Goal: Use online tool/utility: Utilize a website feature to perform a specific function

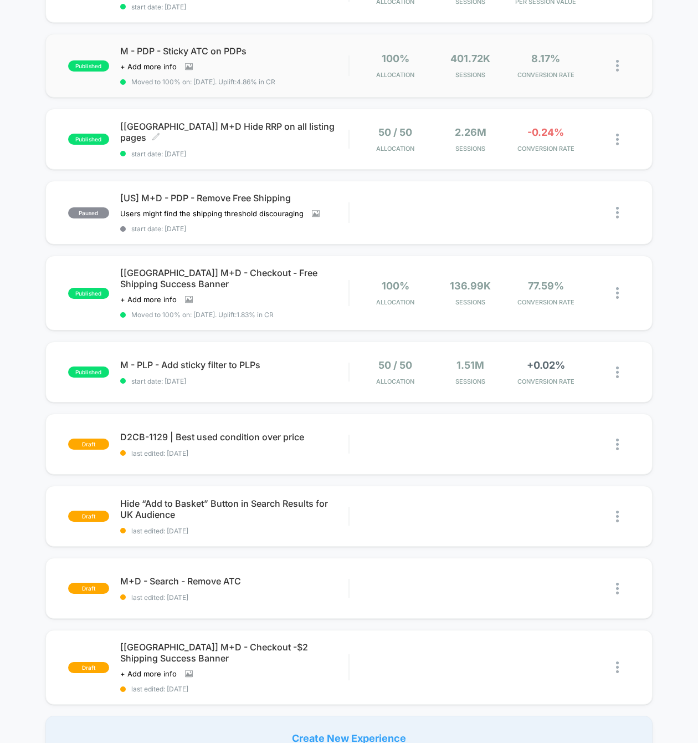
scroll to position [304, 0]
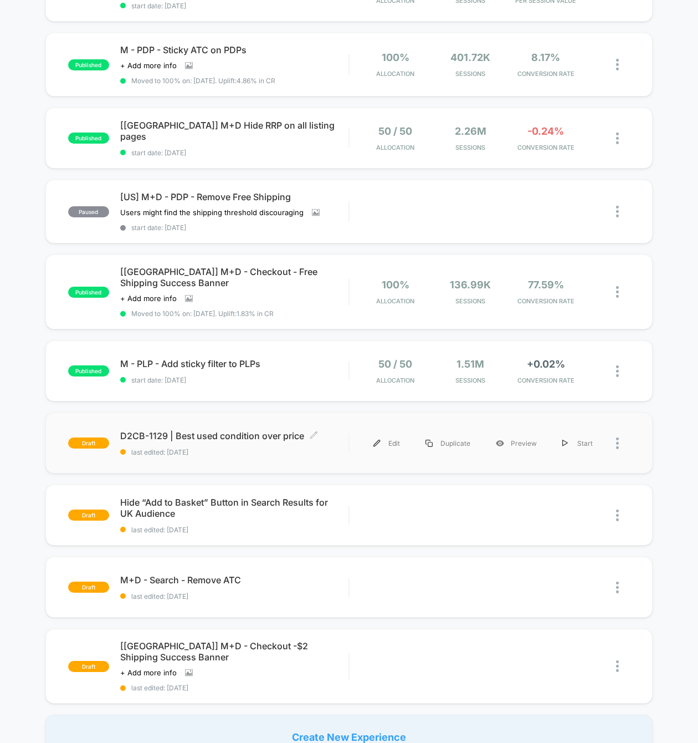
click at [220, 438] on span "D2CB-1129 | Best used condition over price Click to edit experience details" at bounding box center [234, 435] width 228 height 11
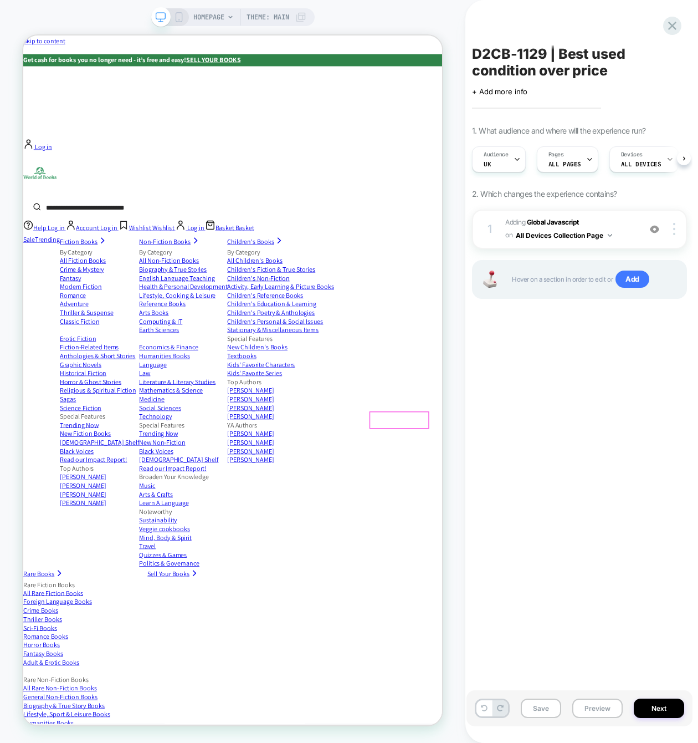
scroll to position [0, 1]
click at [601, 706] on button "Preview" at bounding box center [598, 707] width 50 height 19
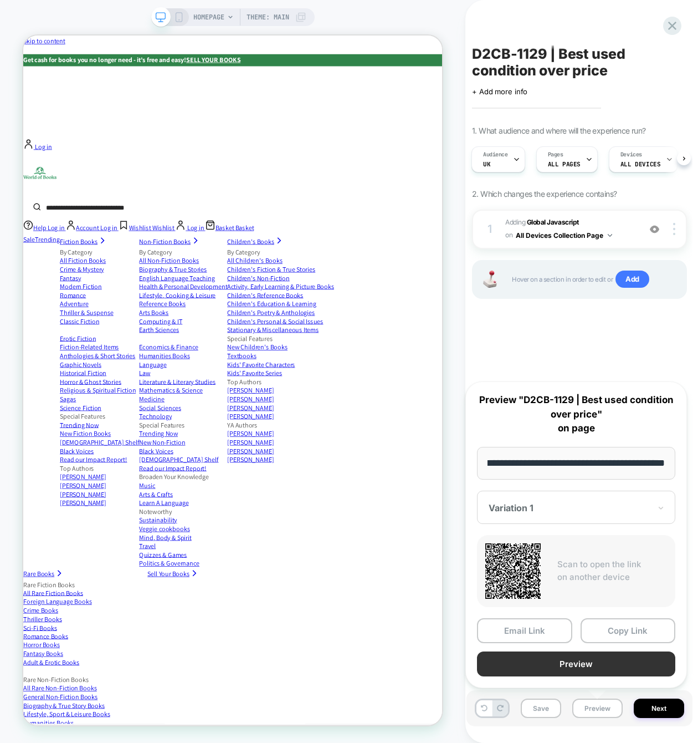
scroll to position [0, 0]
click at [574, 665] on button "Preview" at bounding box center [576, 663] width 198 height 25
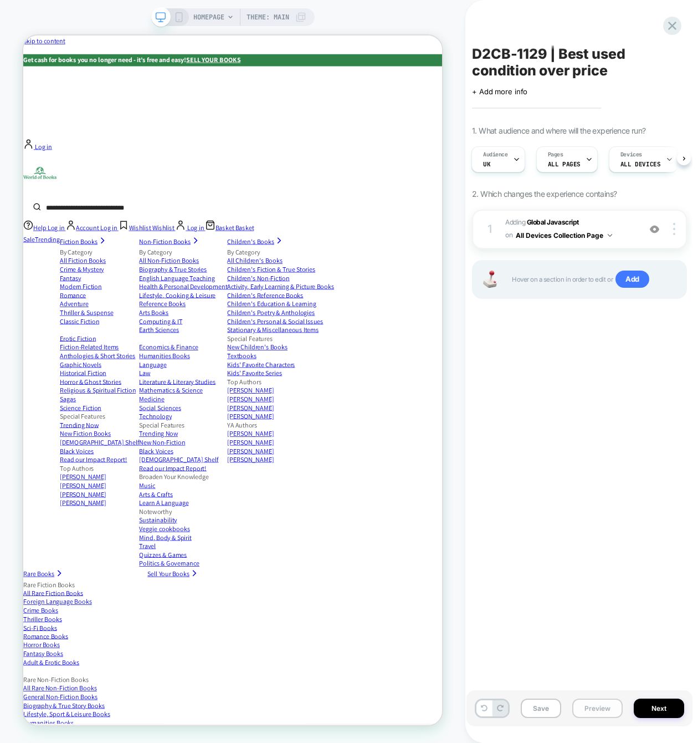
click at [607, 712] on button "Preview" at bounding box center [598, 707] width 50 height 19
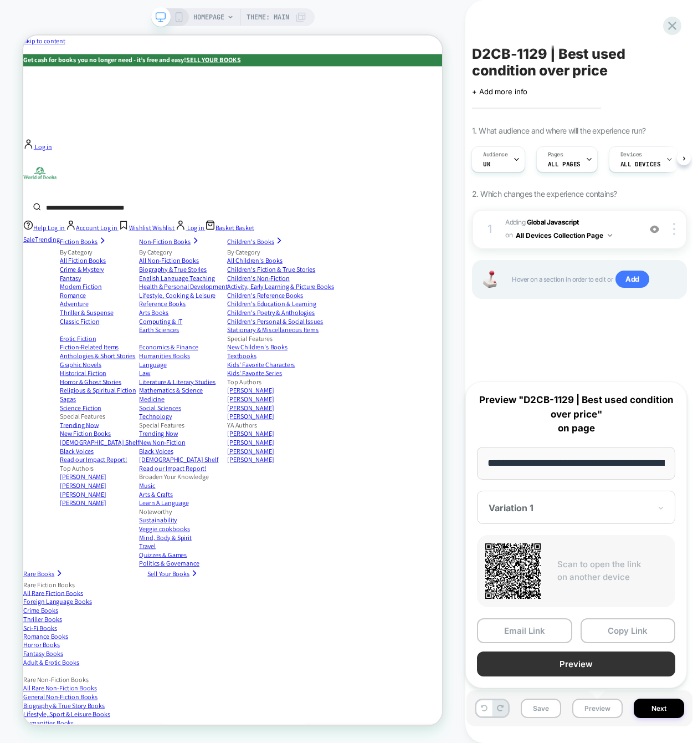
click at [581, 667] on button "Preview" at bounding box center [576, 663] width 198 height 25
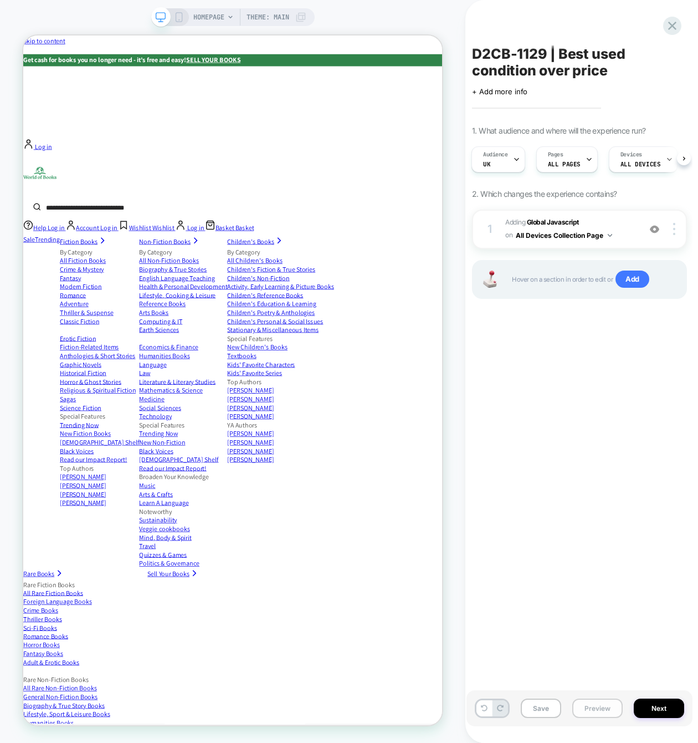
click at [599, 704] on button "Preview" at bounding box center [598, 707] width 50 height 19
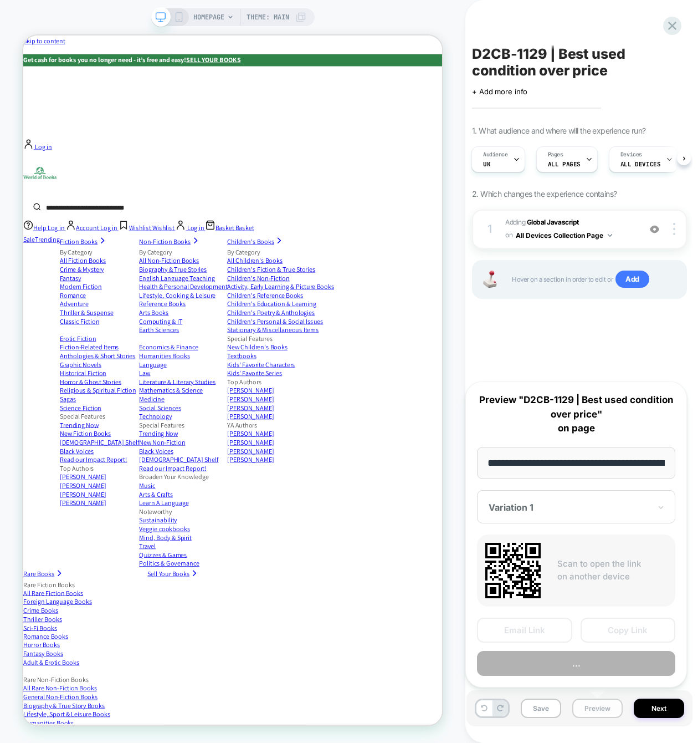
scroll to position [0, 52]
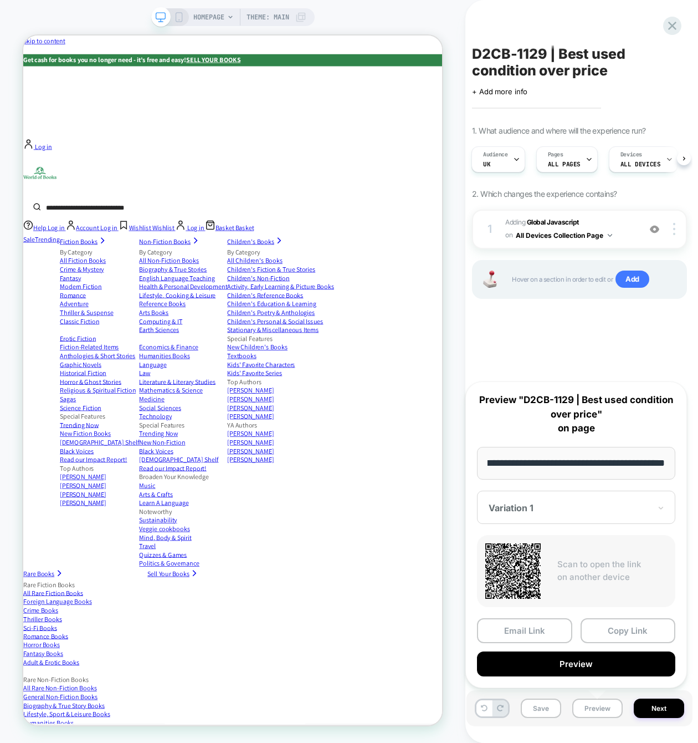
click at [578, 507] on div at bounding box center [570, 507] width 162 height 11
click at [595, 354] on div "D2CB-1129 | Best used condition over price Click to edit experience details + A…" at bounding box center [580, 371] width 226 height 721
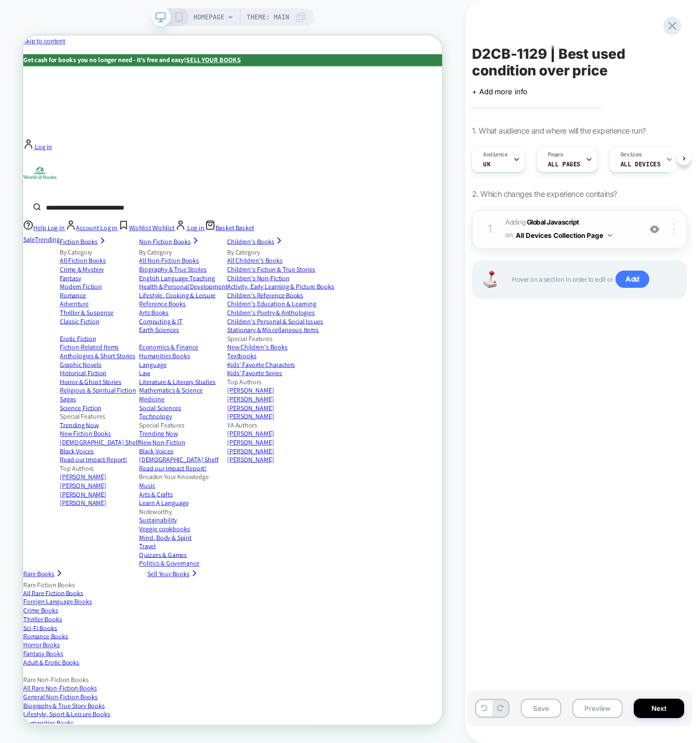
click at [674, 232] on img at bounding box center [675, 229] width 2 height 12
click at [546, 384] on div "D2CB-1129 | Best used condition over price Click to edit experience details + A…" at bounding box center [580, 371] width 226 height 721
click at [545, 224] on b "Global Javascript" at bounding box center [553, 222] width 52 height 8
click at [546, 222] on b "Global Javascript" at bounding box center [553, 222] width 52 height 8
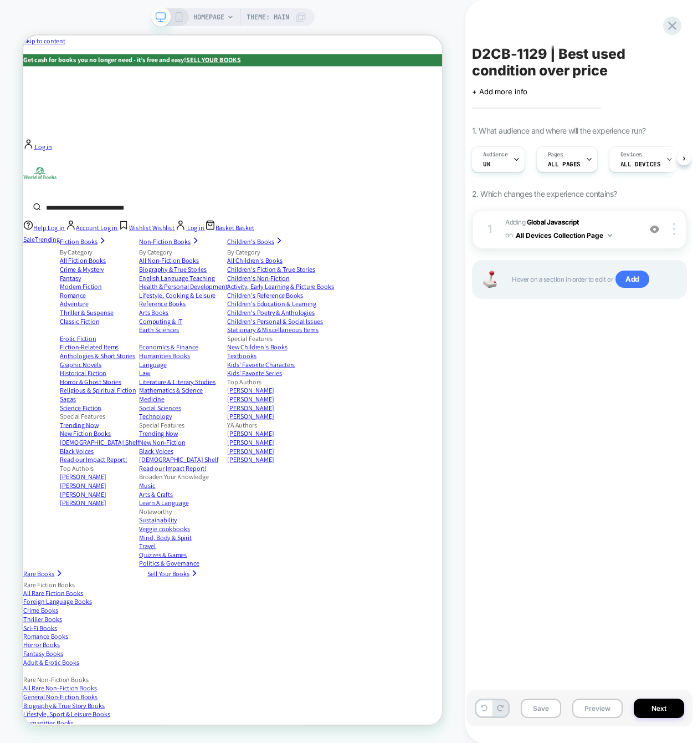
click at [544, 72] on span "D2CB-1129 | Best used condition over price" at bounding box center [579, 61] width 215 height 33
drag, startPoint x: 608, startPoint y: 73, endPoint x: 475, endPoint y: 51, distance: 134.8
click at [475, 51] on textarea "**********" at bounding box center [561, 61] width 179 height 33
click at [593, 712] on button "Preview" at bounding box center [598, 707] width 50 height 19
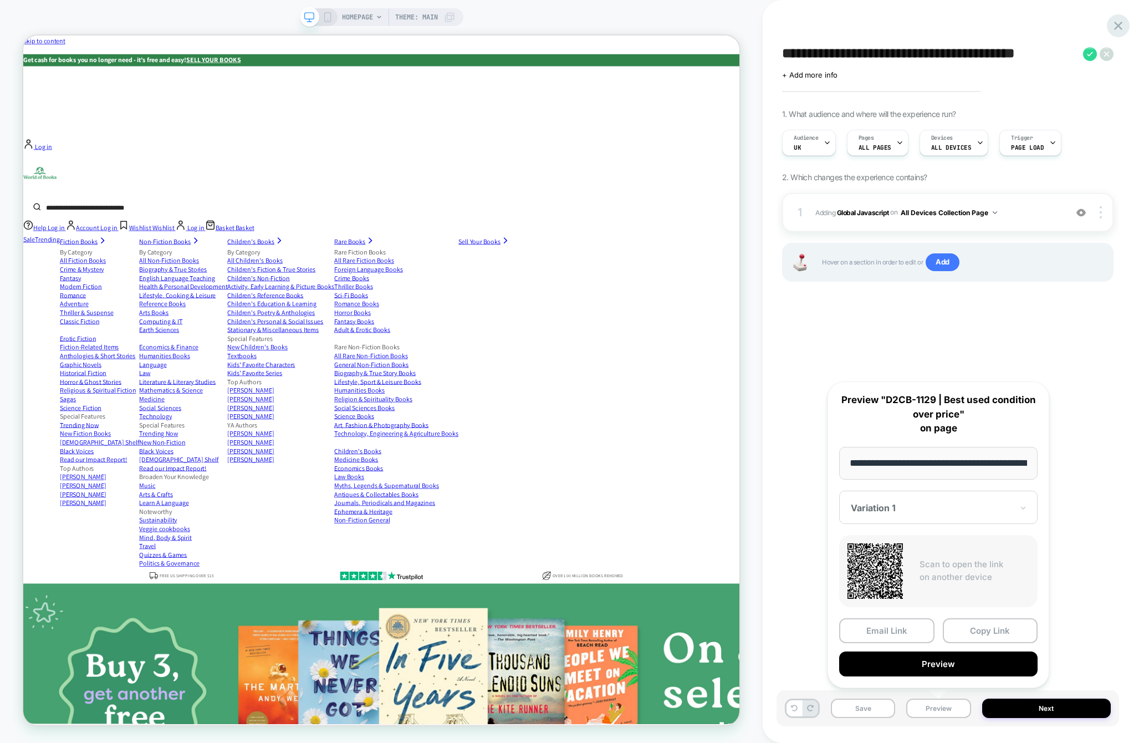
click at [698, 24] on div at bounding box center [1118, 25] width 23 height 23
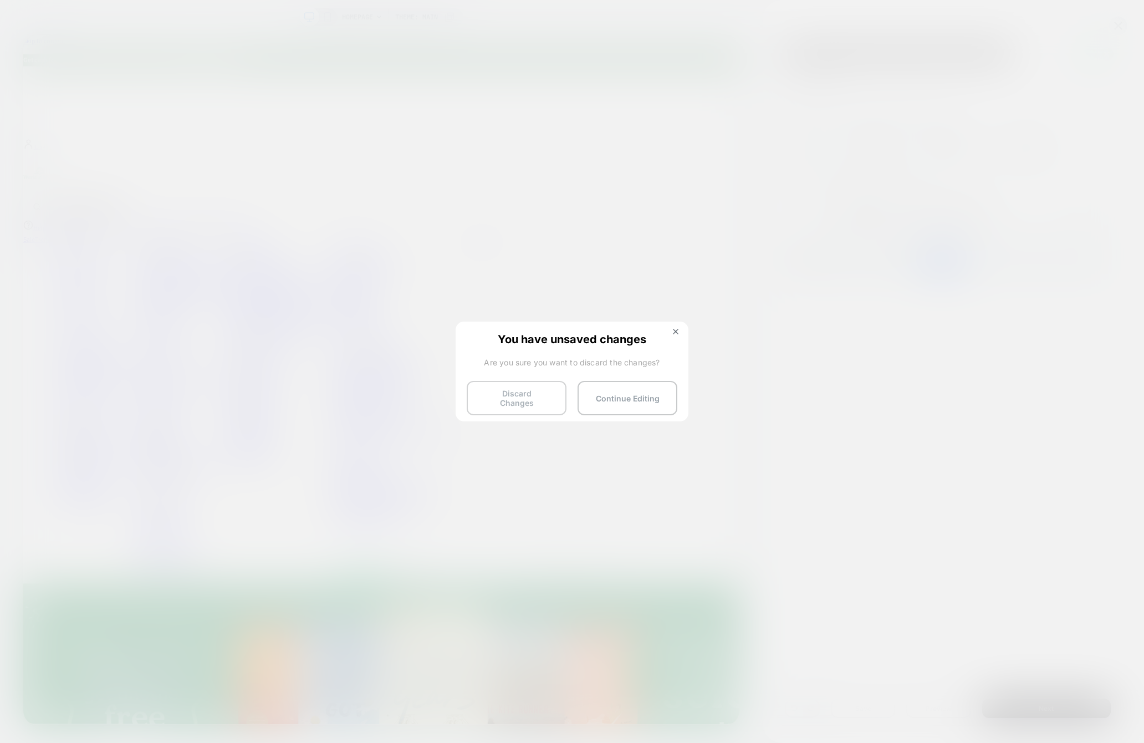
click at [501, 397] on button "Discard Changes" at bounding box center [517, 398] width 100 height 34
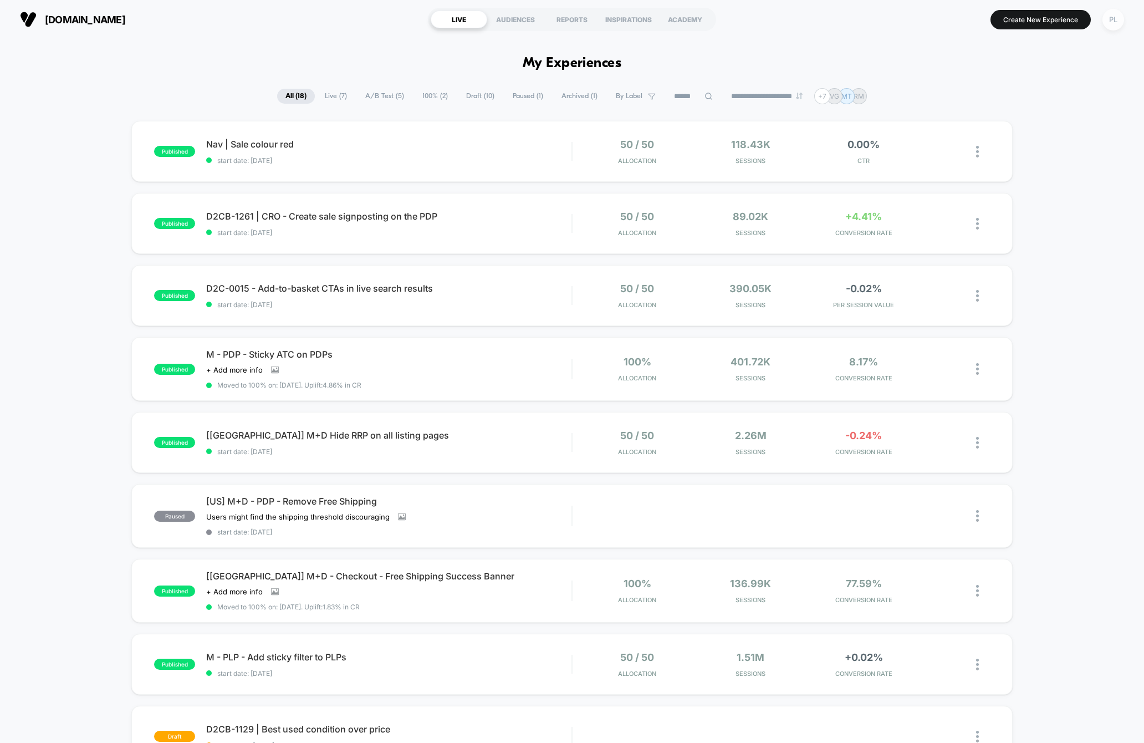
click at [698, 26] on div "PL" at bounding box center [1114, 20] width 22 height 22
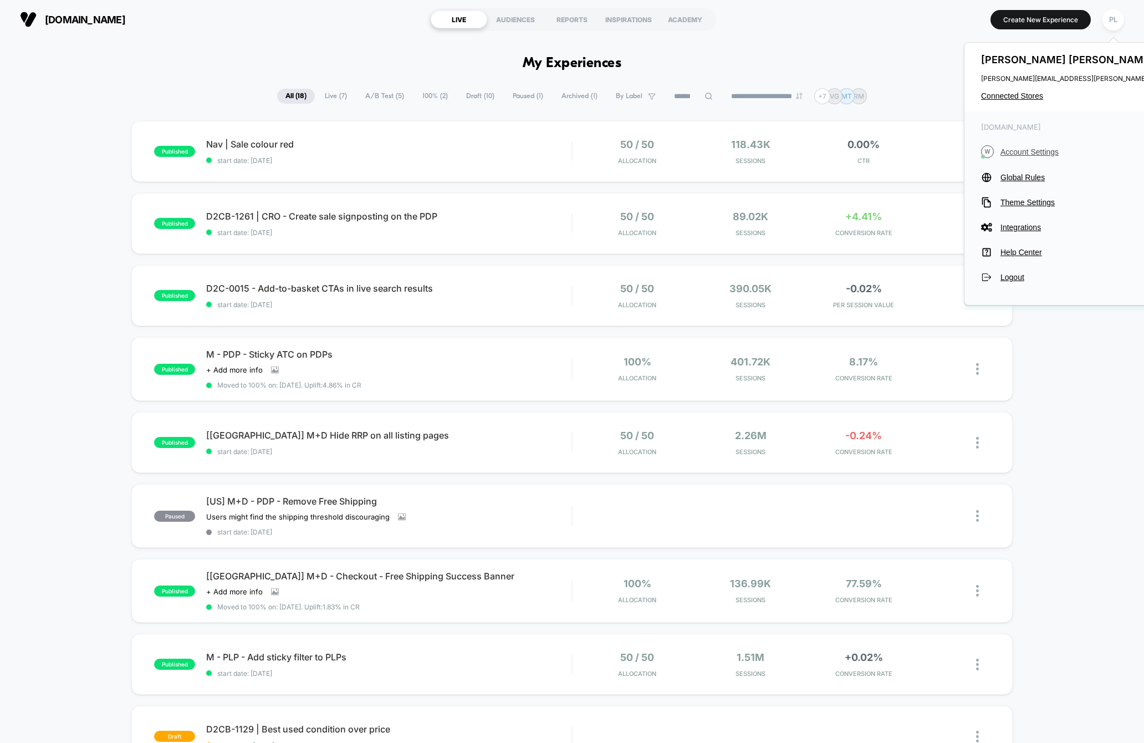
click at [698, 154] on span "Account Settings" at bounding box center [1101, 151] width 201 height 9
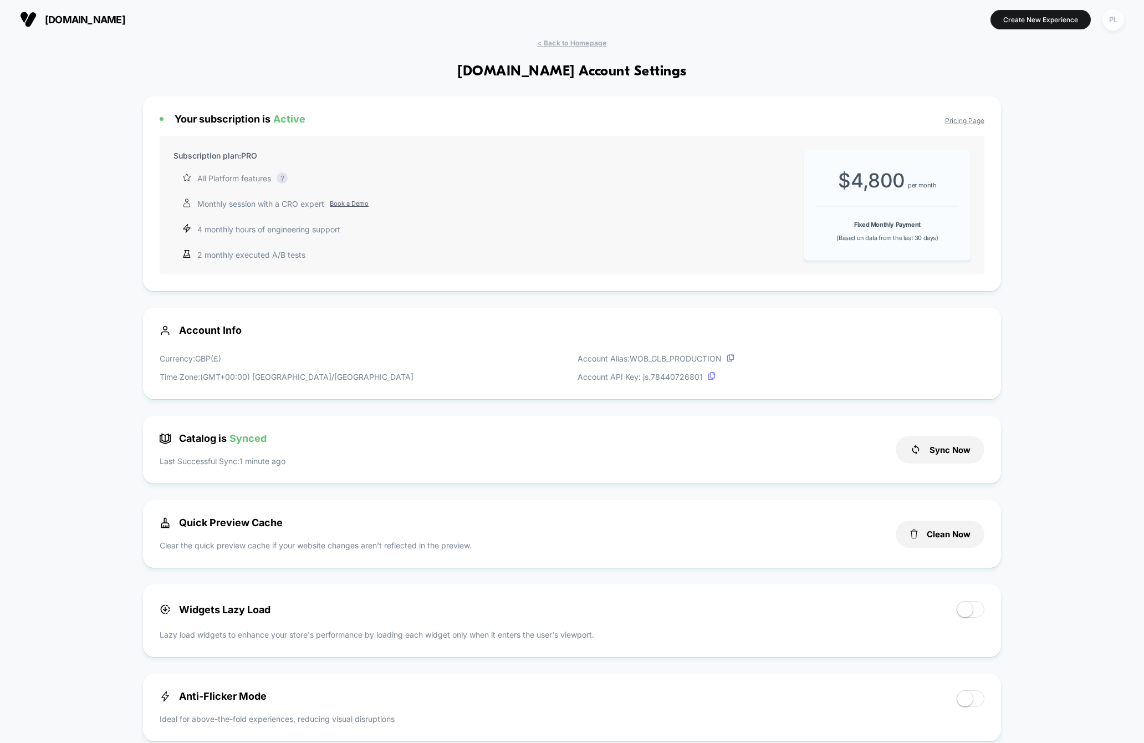
click at [698, 19] on div "PL" at bounding box center [1114, 20] width 22 height 22
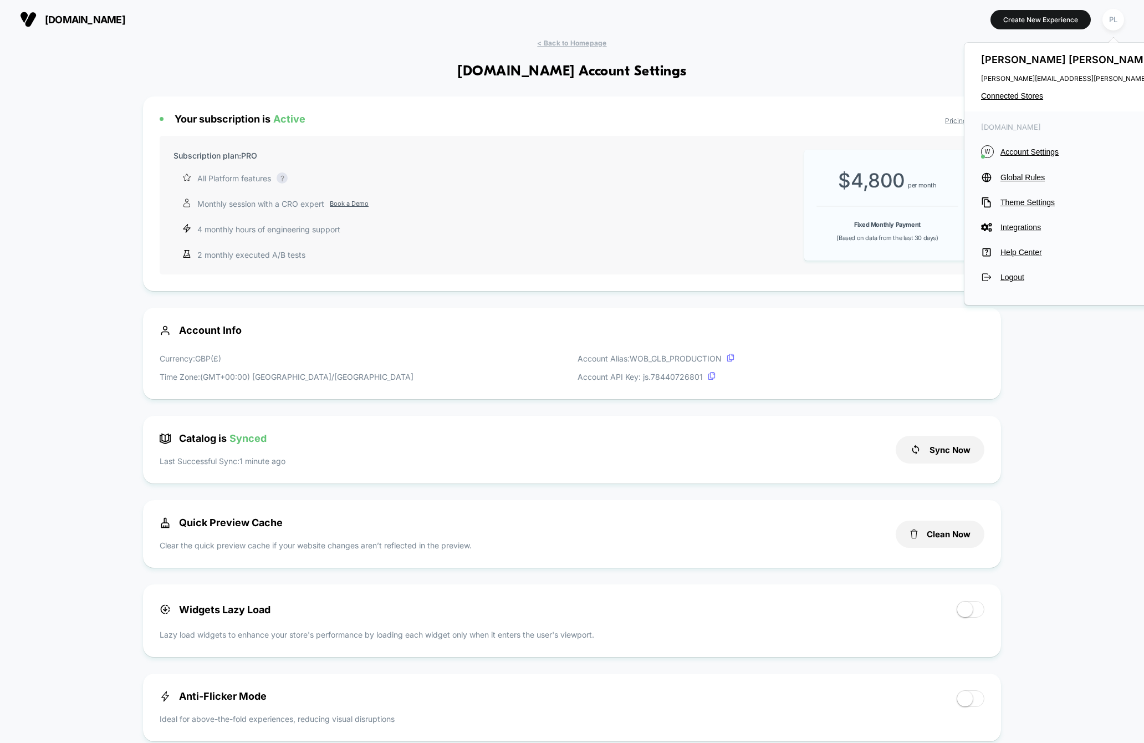
click at [22, 252] on div "< Back to Homepage [DOMAIN_NAME] Account Settings Your subscription is Active P…" at bounding box center [572, 678] width 1144 height 1279
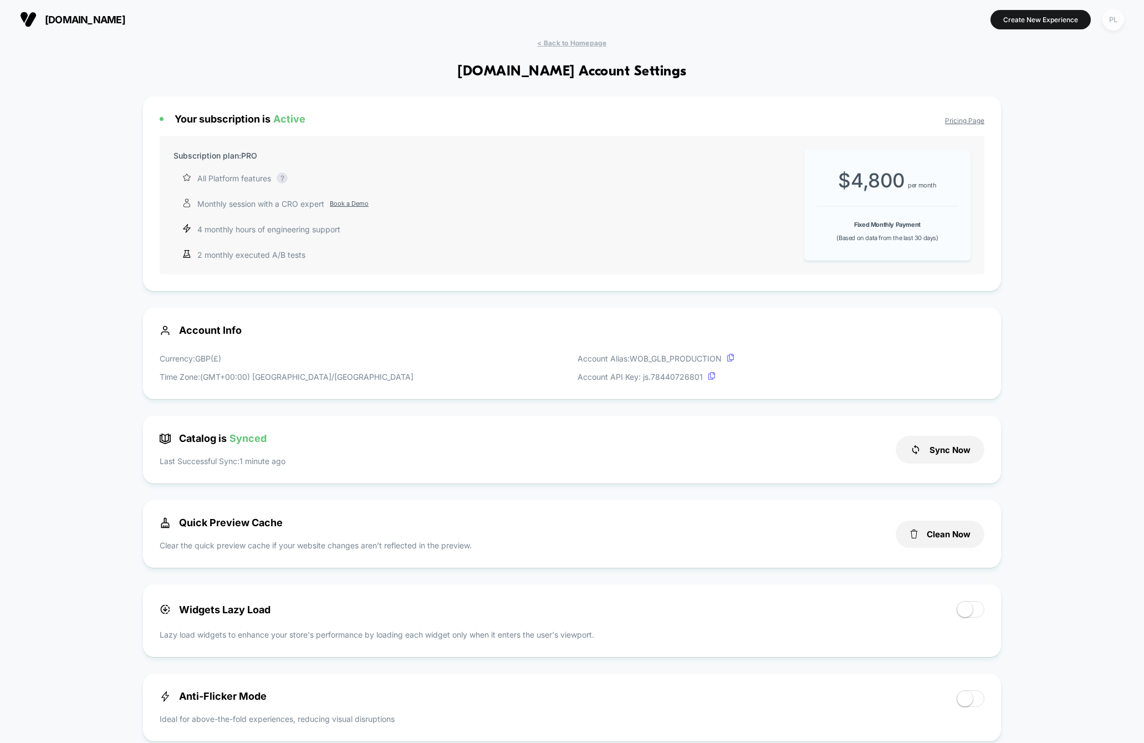
click at [698, 21] on div "PL" at bounding box center [1114, 20] width 22 height 22
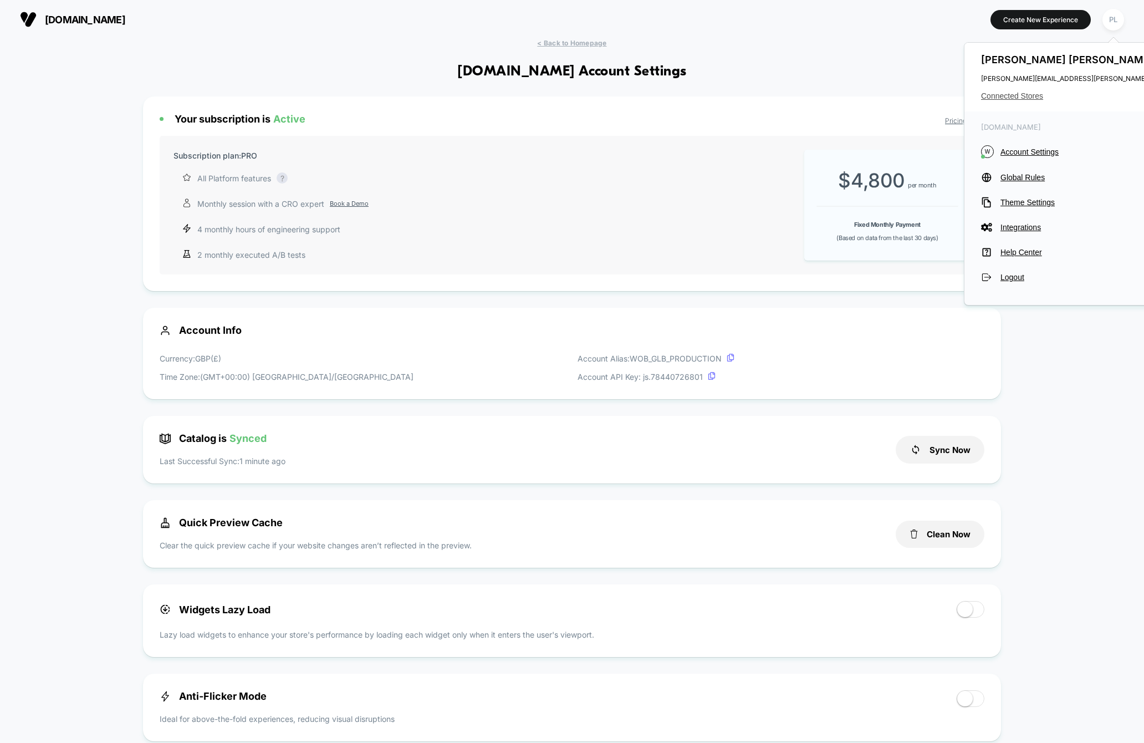
click at [698, 98] on span "Connected Stores" at bounding box center [1091, 95] width 220 height 9
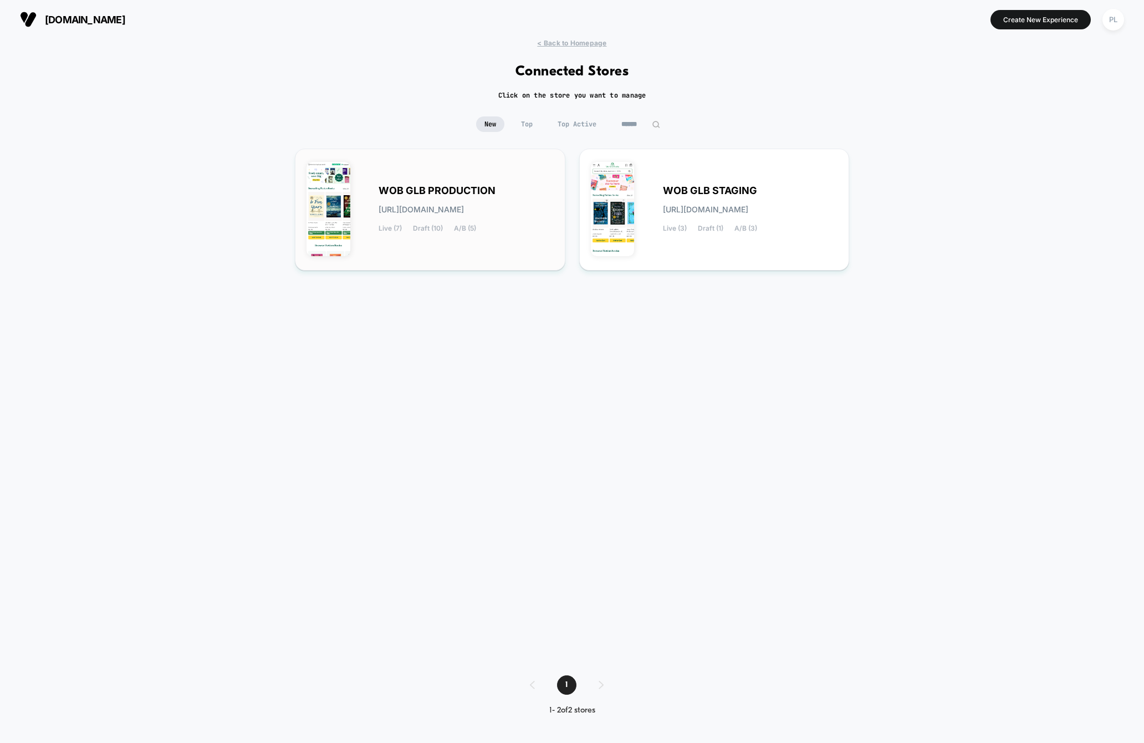
click at [437, 188] on span "WOB GLB PRODUCTION" at bounding box center [437, 191] width 117 height 8
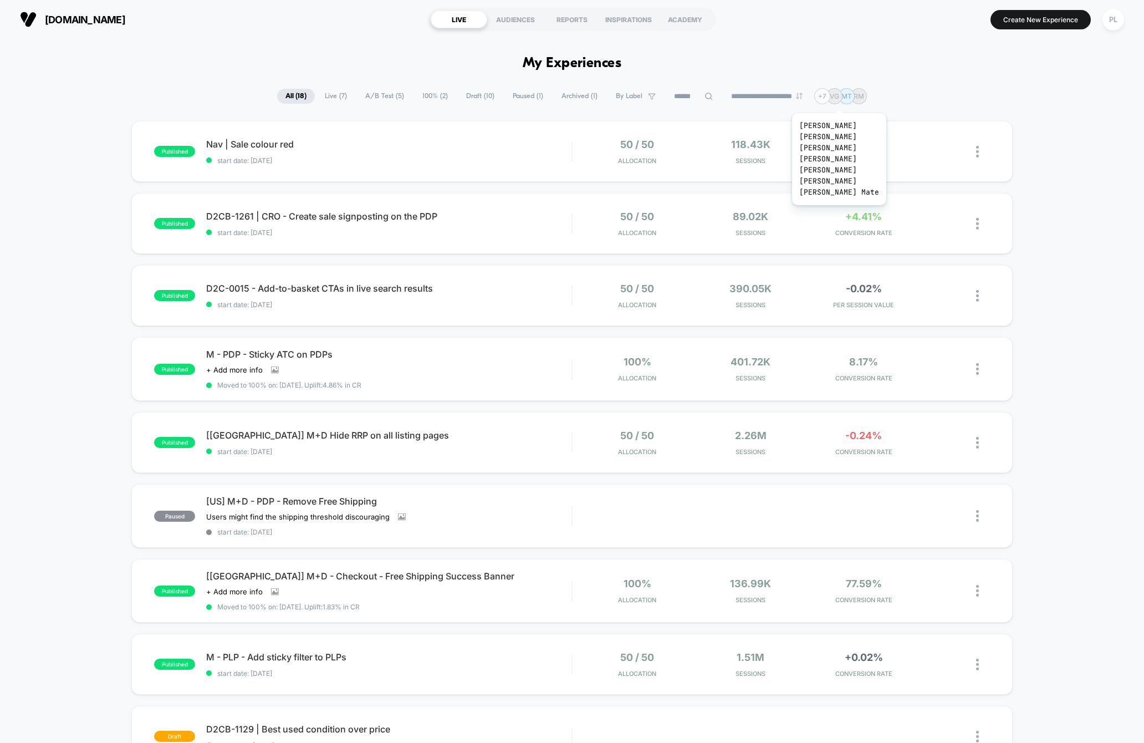
click at [698, 99] on div "+ 7" at bounding box center [822, 96] width 16 height 16
click at [698, 98] on p "RM" at bounding box center [859, 96] width 11 height 8
click at [698, 28] on div "PL" at bounding box center [1114, 20] width 22 height 22
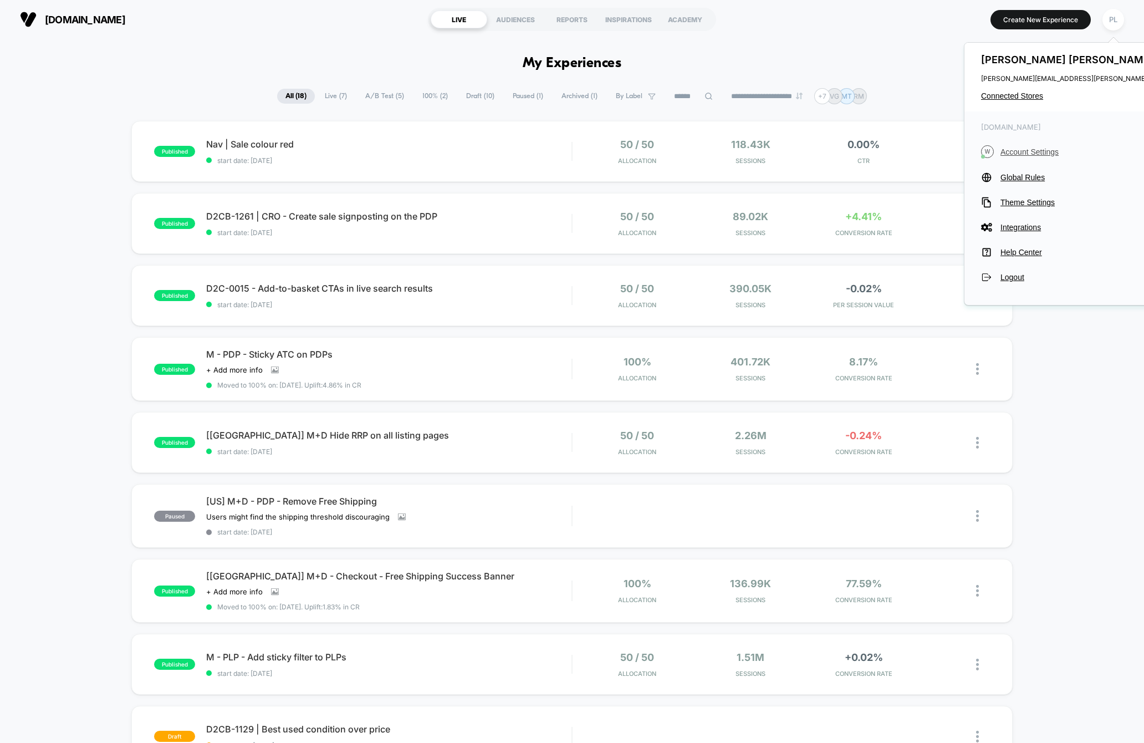
click at [698, 148] on span "Account Settings" at bounding box center [1101, 151] width 201 height 9
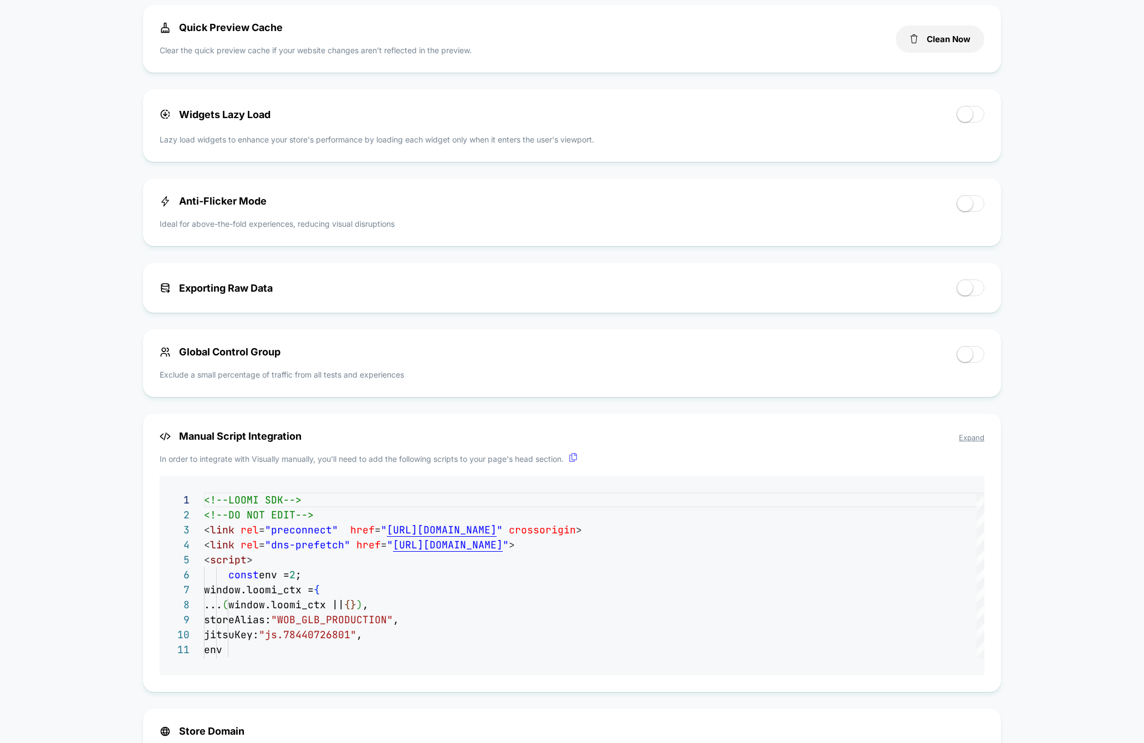
scroll to position [504, 0]
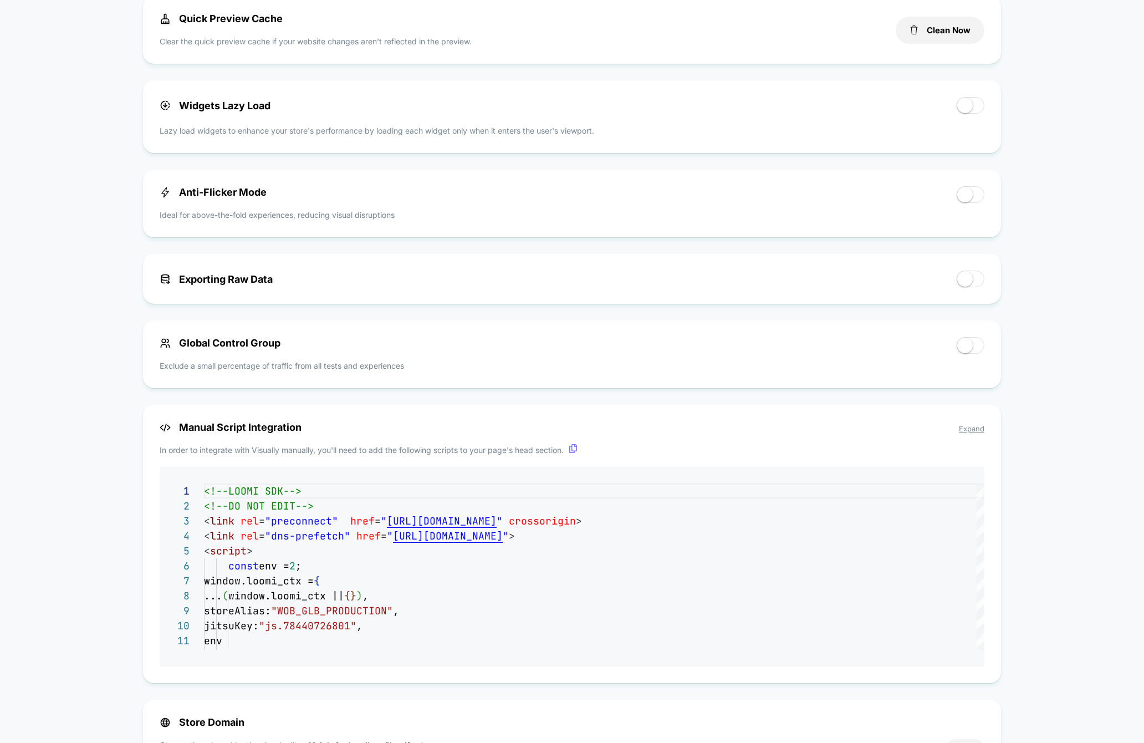
click at [31, 345] on div "< Back to Homepage [DOMAIN_NAME] Account Settings Your subscription is Active P…" at bounding box center [572, 174] width 1144 height 1279
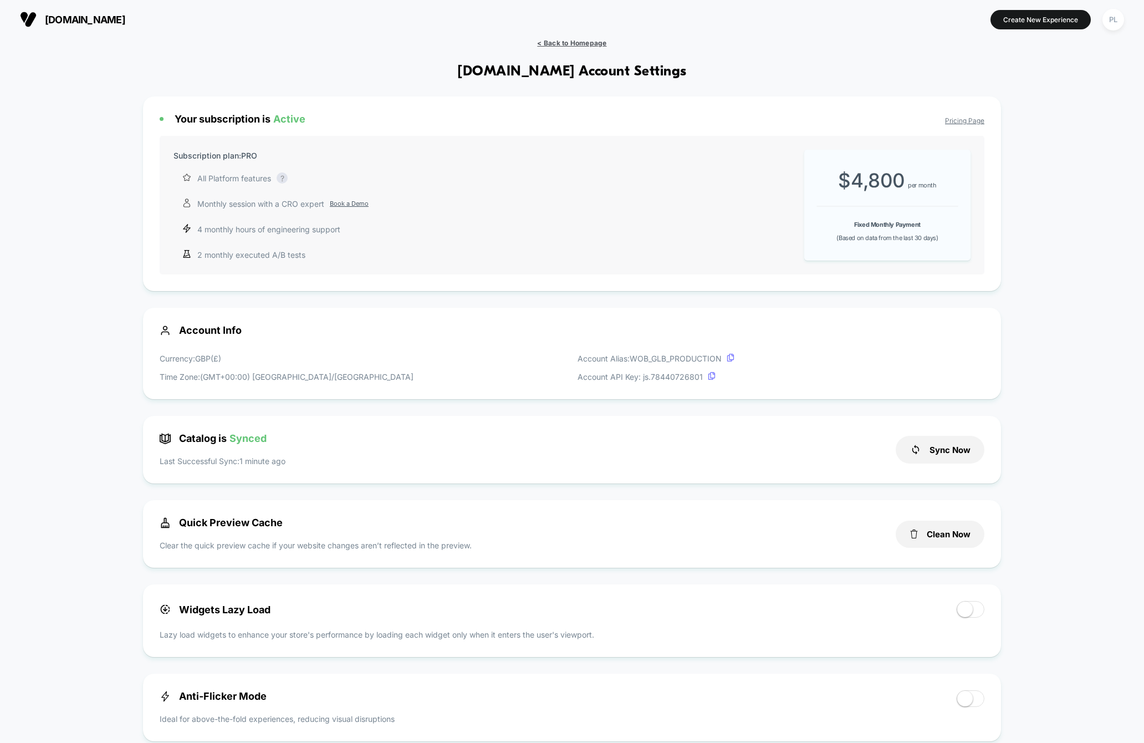
click at [567, 45] on span "< Back to Homepage" at bounding box center [571, 43] width 69 height 8
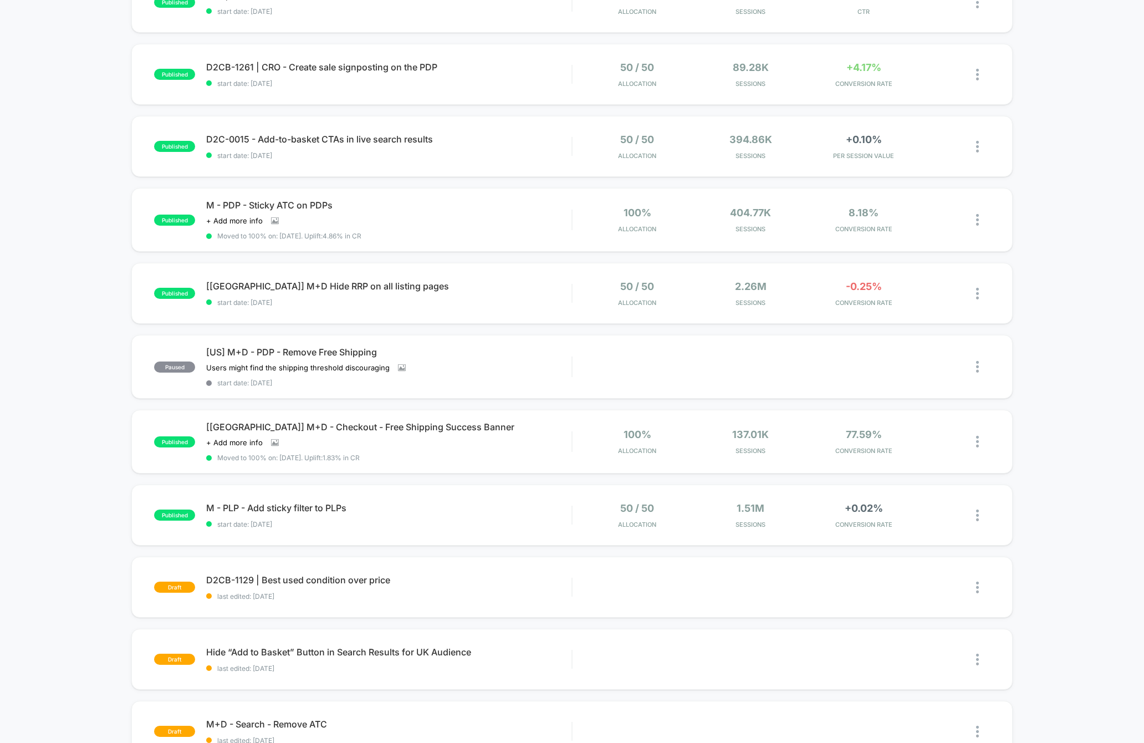
scroll to position [179, 0]
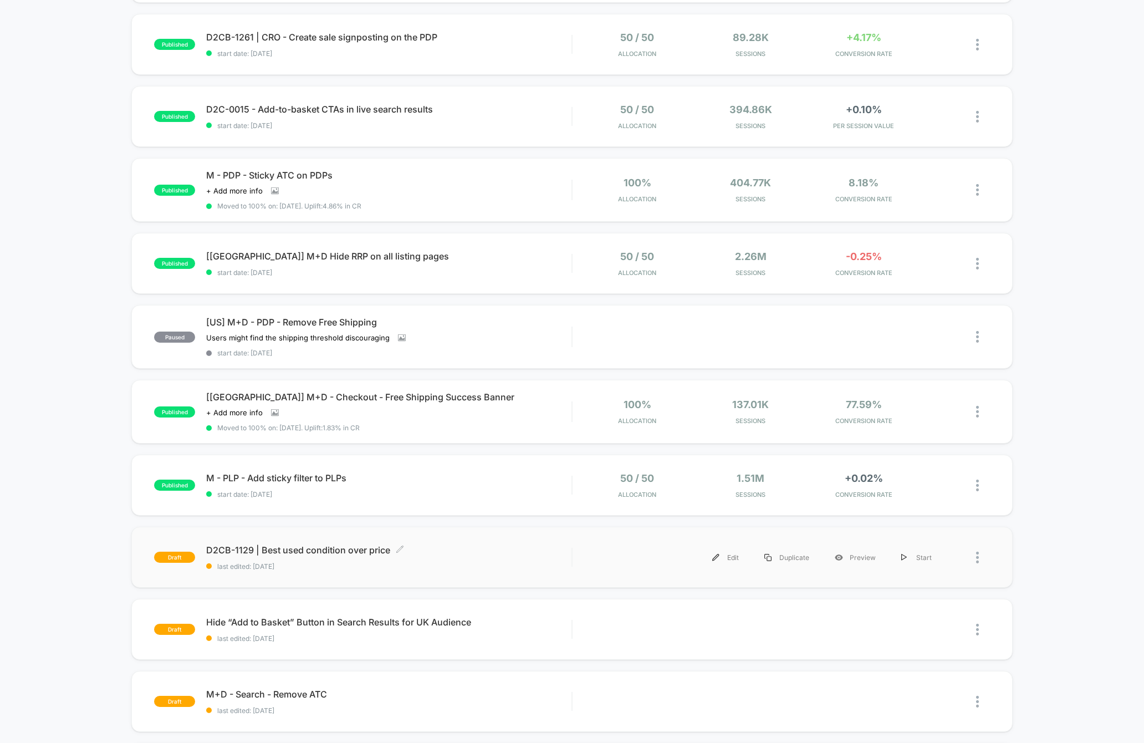
click at [340, 550] on span "D2CB-1129 | Best used condition over price Click to edit experience details" at bounding box center [388, 549] width 365 height 11
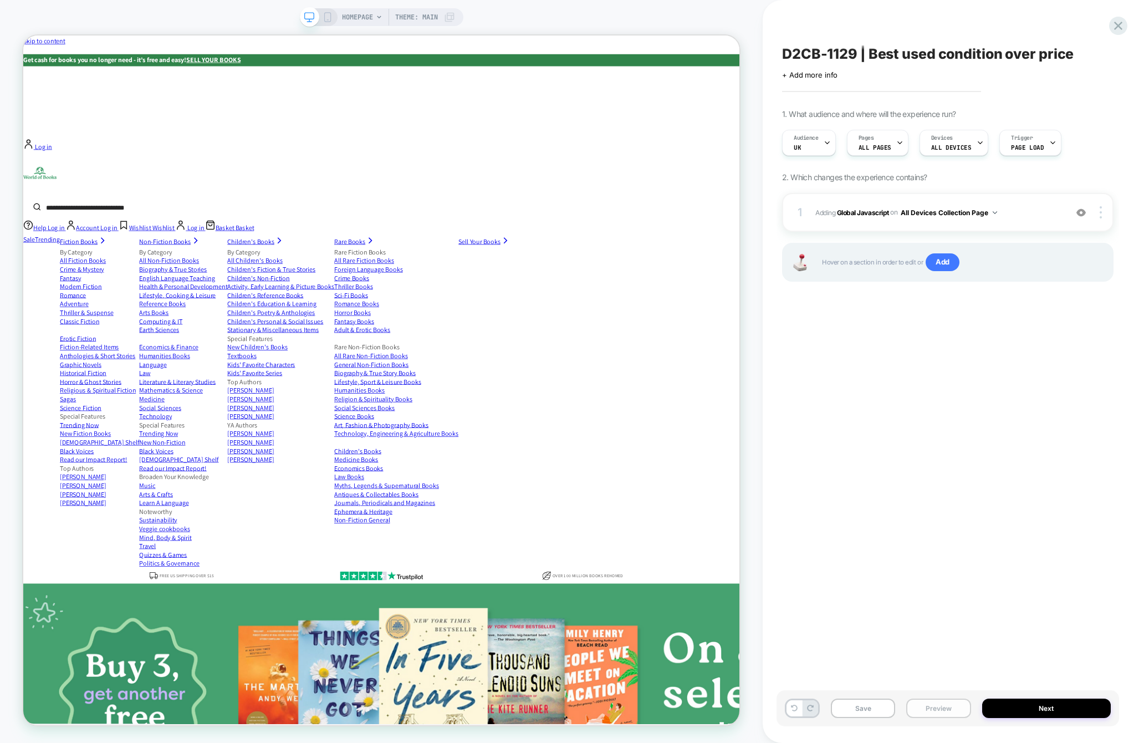
click at [698, 710] on button "Preview" at bounding box center [938, 707] width 64 height 19
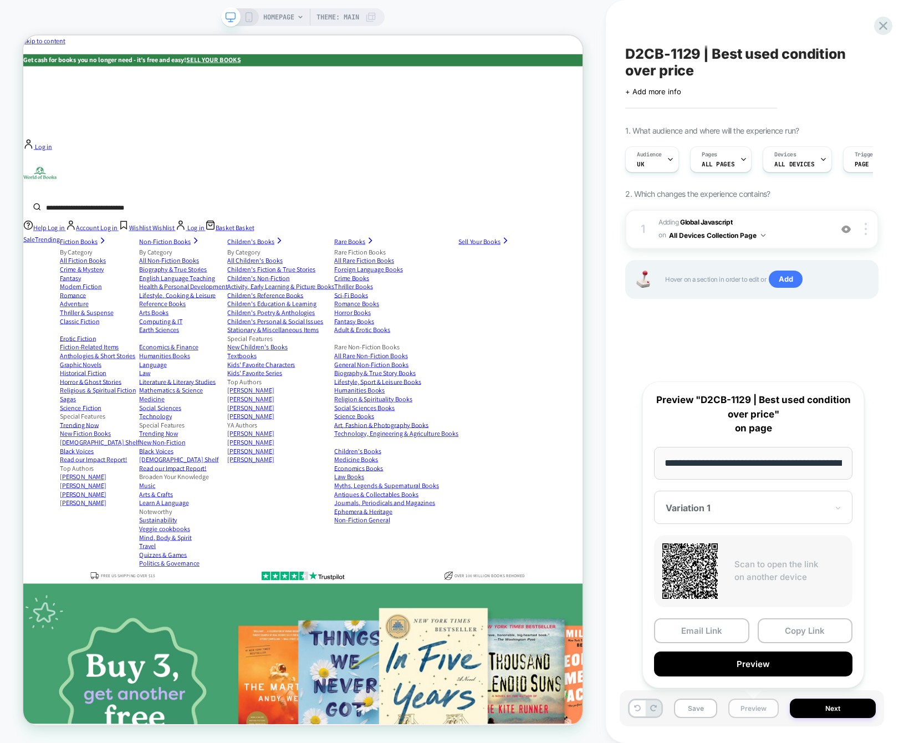
click at [698, 707] on button "Preview" at bounding box center [753, 707] width 50 height 19
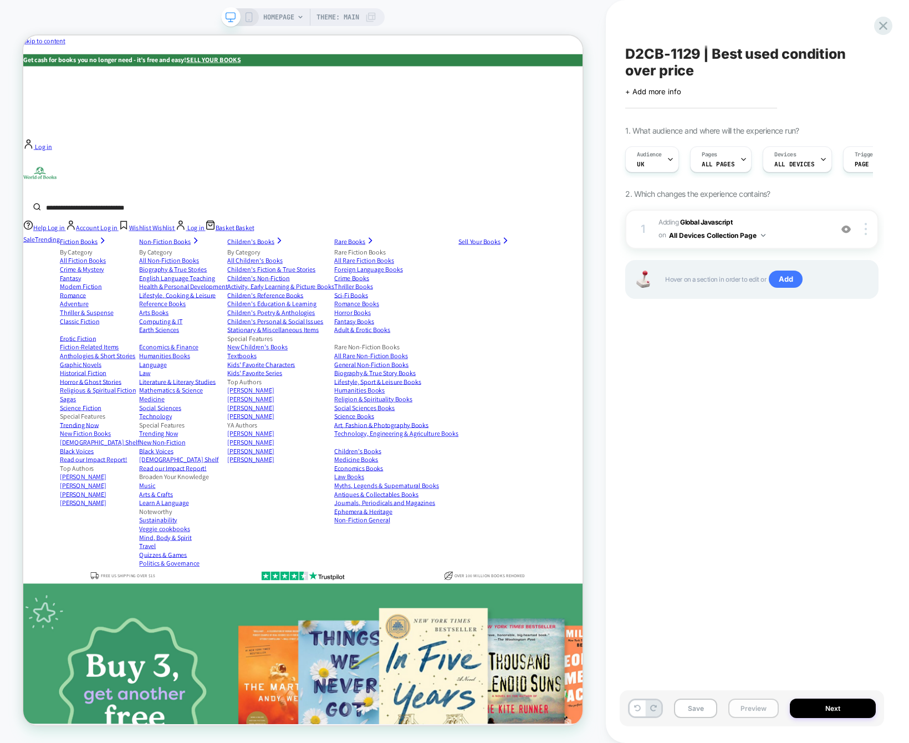
click at [698, 707] on button "Preview" at bounding box center [753, 707] width 50 height 19
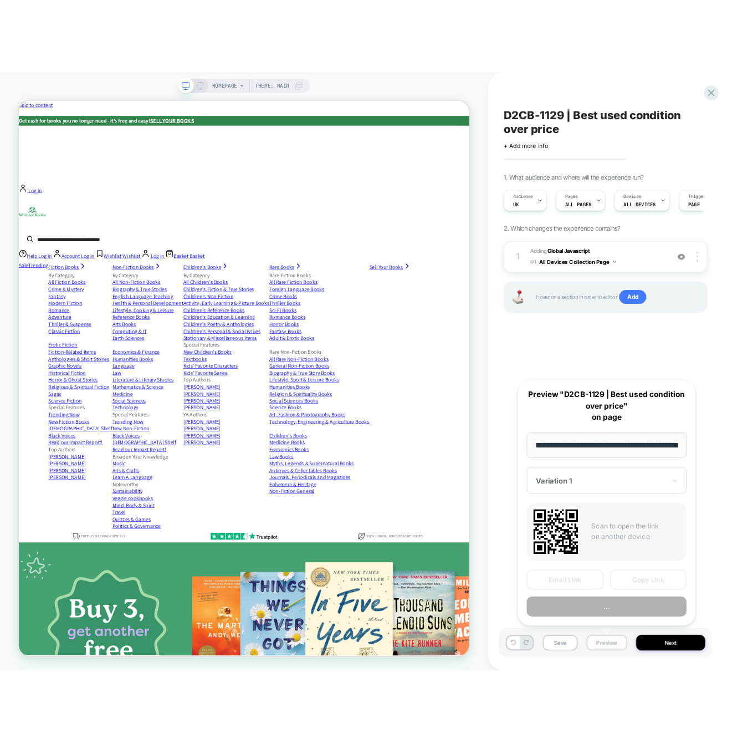
scroll to position [0, 52]
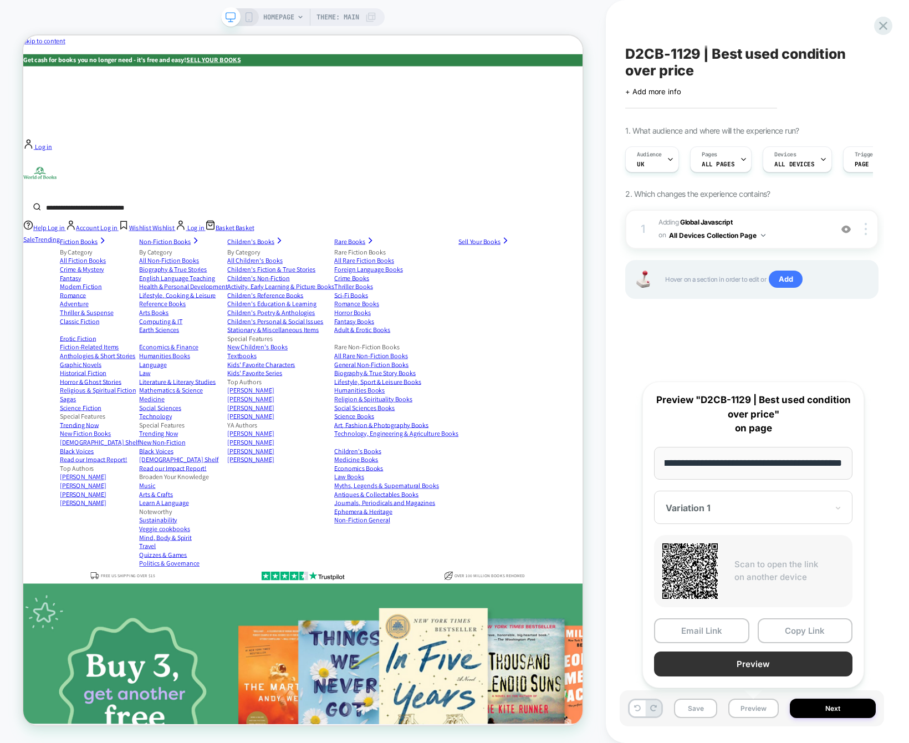
click at [698, 661] on button "Preview" at bounding box center [753, 663] width 198 height 25
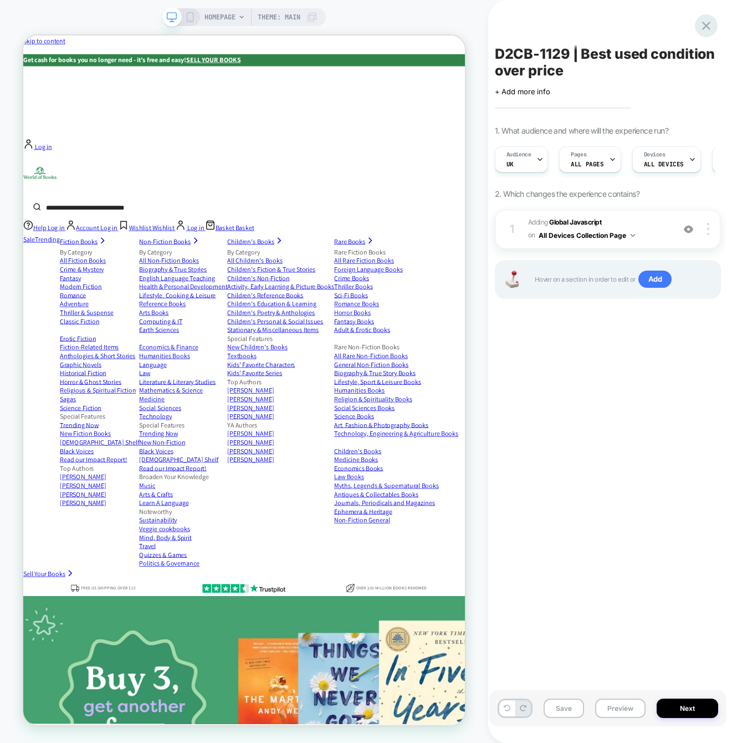
click at [698, 28] on icon at bounding box center [706, 25] width 15 height 15
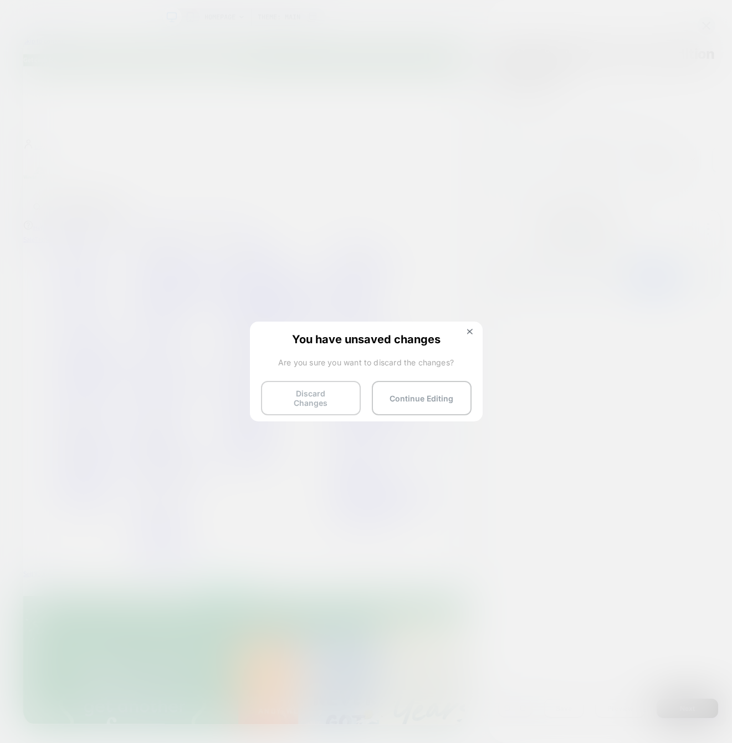
click at [313, 393] on button "Discard Changes" at bounding box center [311, 398] width 100 height 34
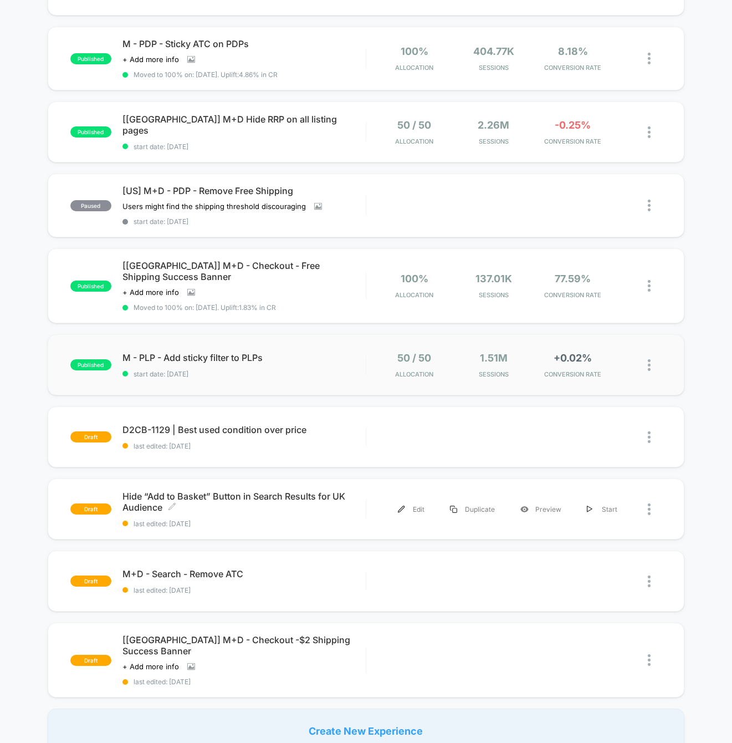
scroll to position [360, 0]
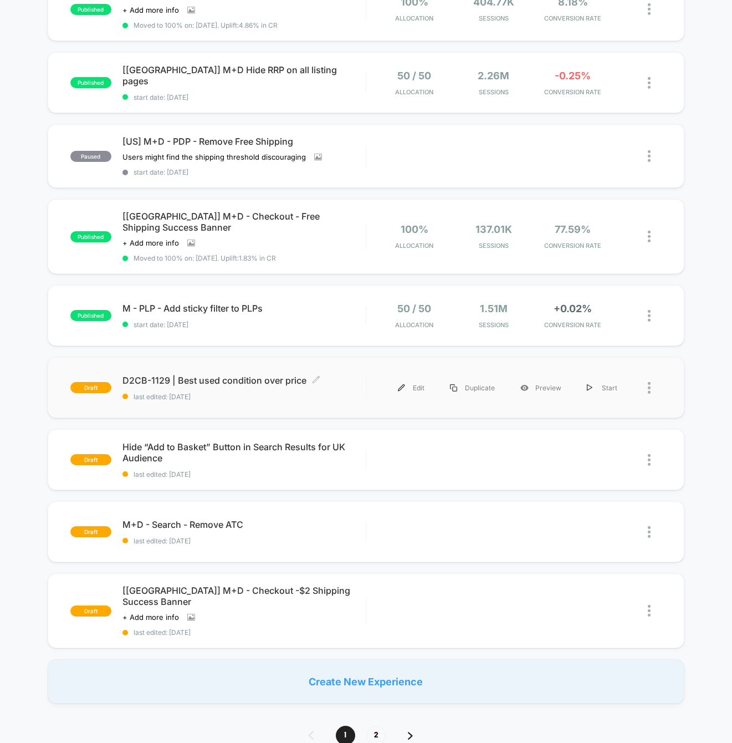
click at [268, 381] on span "D2CB-1129 | Best used condition over price Click to edit experience details" at bounding box center [244, 380] width 243 height 11
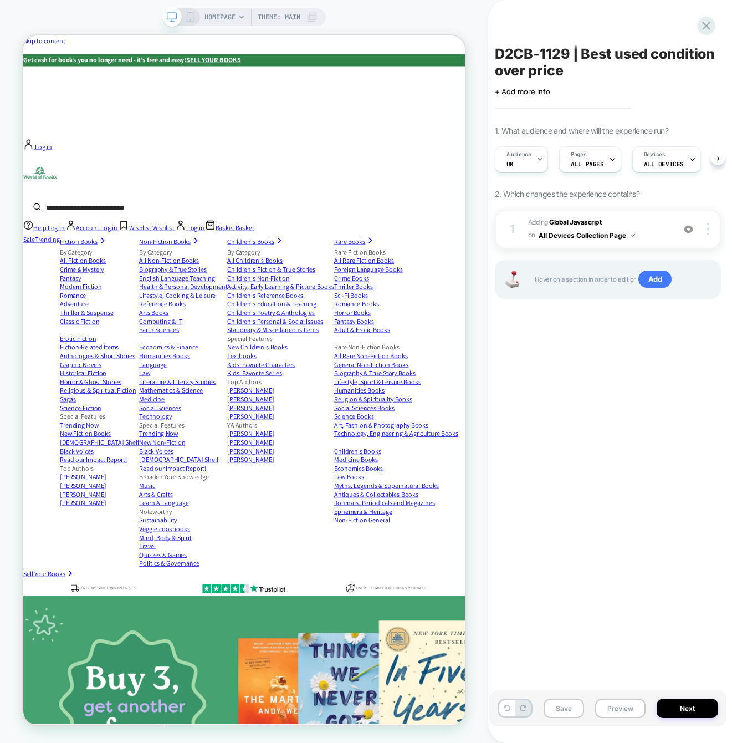
scroll to position [0, 1]
click at [698, 24] on icon at bounding box center [706, 26] width 8 height 8
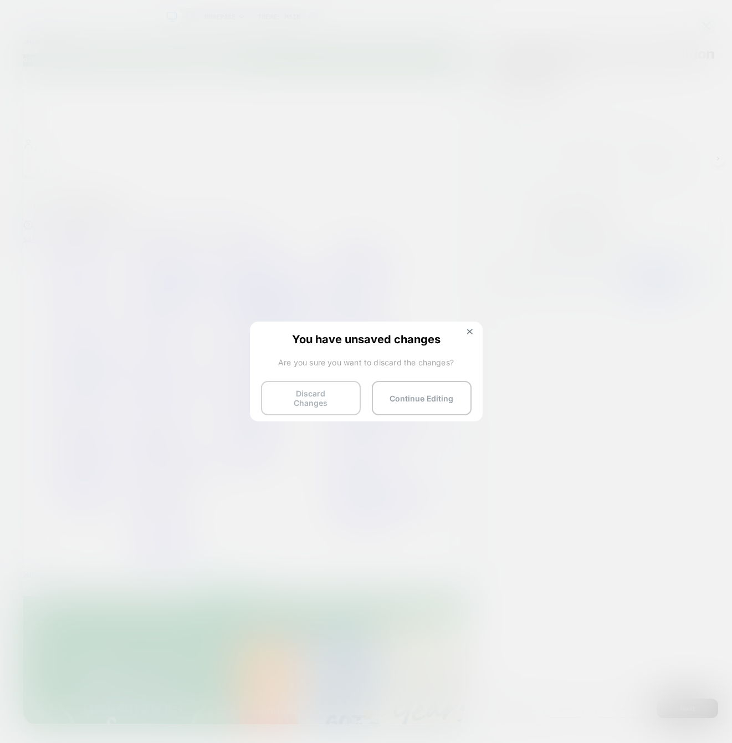
click at [337, 393] on button "Discard Changes" at bounding box center [311, 398] width 100 height 34
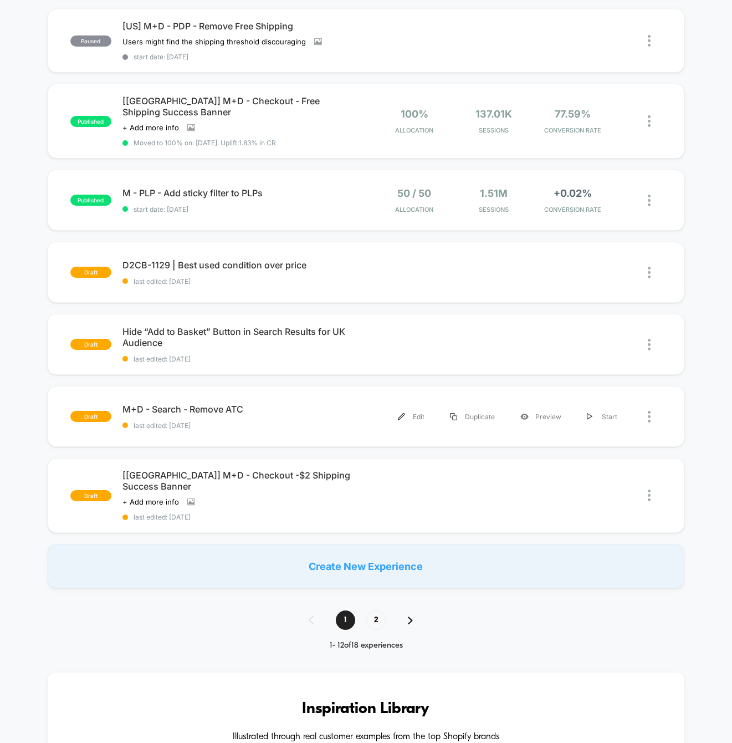
scroll to position [476, 0]
click at [195, 266] on span "D2CB-1129 | Best used condition over price Click to edit experience details" at bounding box center [244, 264] width 243 height 11
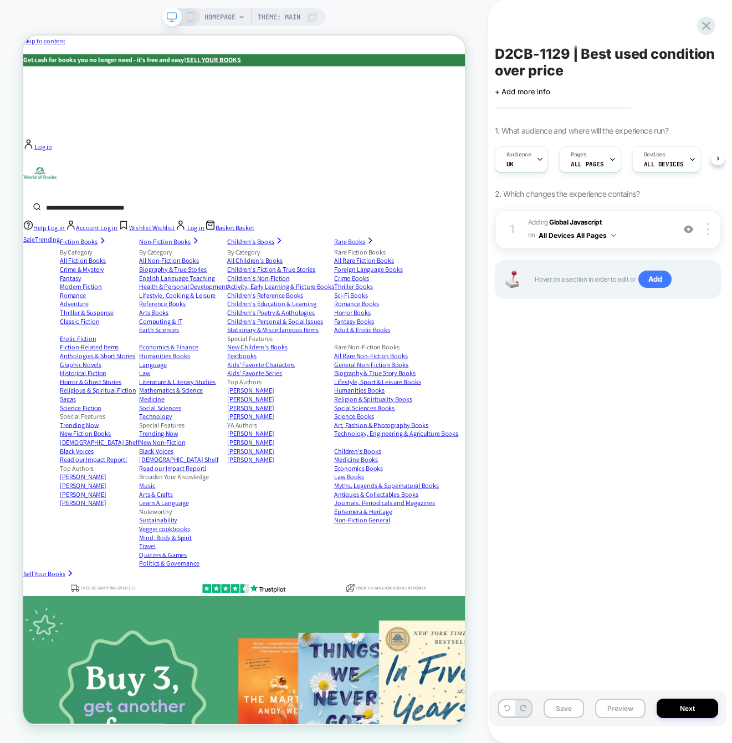
scroll to position [0, 1]
click at [614, 701] on button "Preview" at bounding box center [620, 707] width 50 height 19
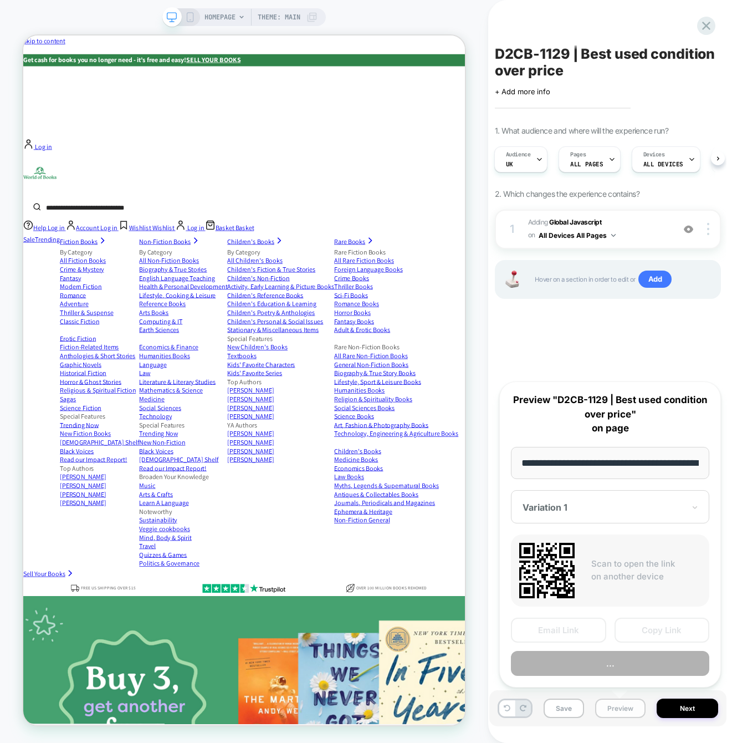
scroll to position [0, 52]
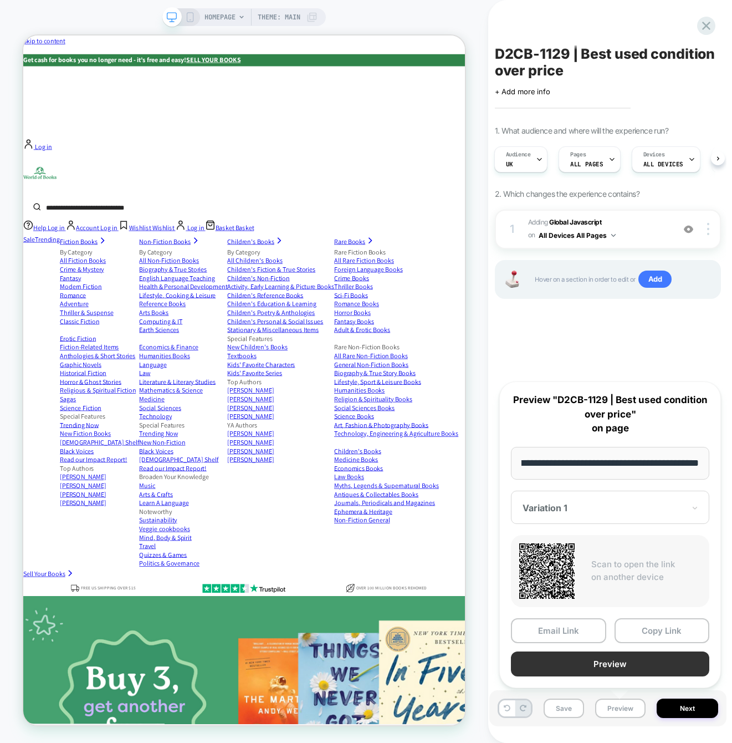
click at [606, 665] on button "Preview" at bounding box center [610, 663] width 198 height 25
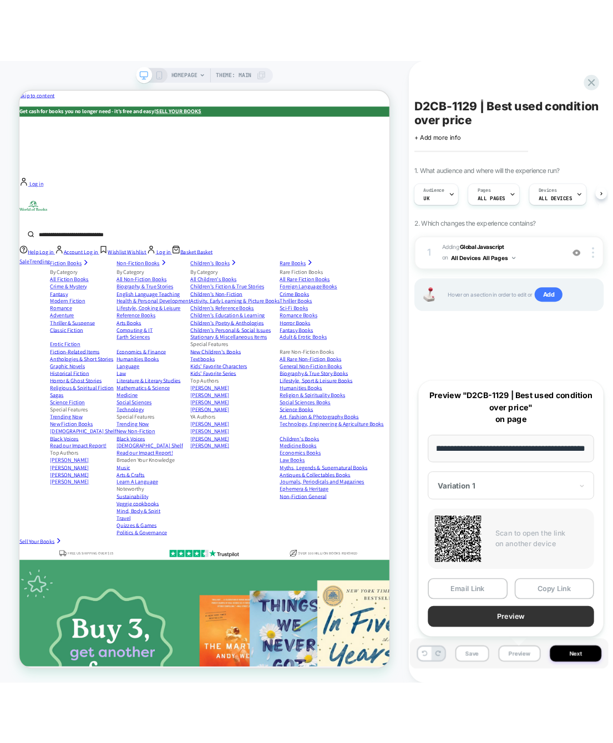
scroll to position [0, 0]
